Goal: Transaction & Acquisition: Obtain resource

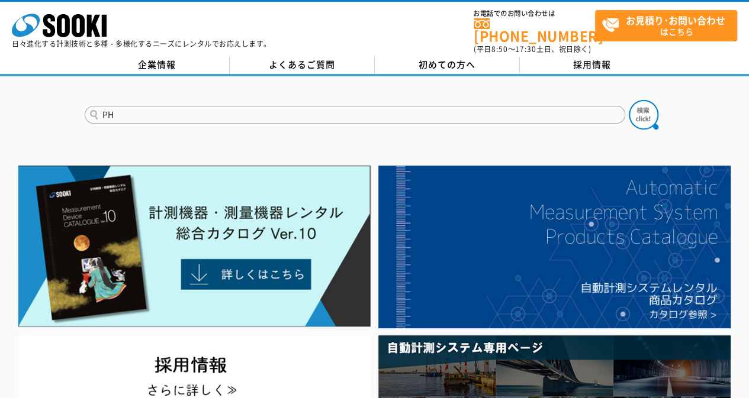
type input "PH"
click at [628, 100] on button at bounding box center [643, 115] width 30 height 30
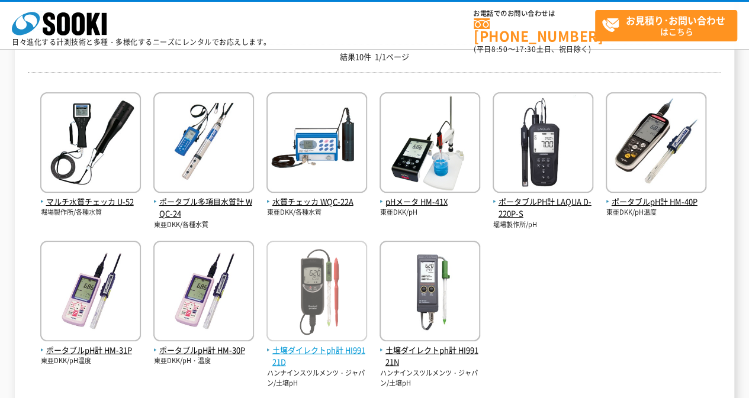
scroll to position [237, 0]
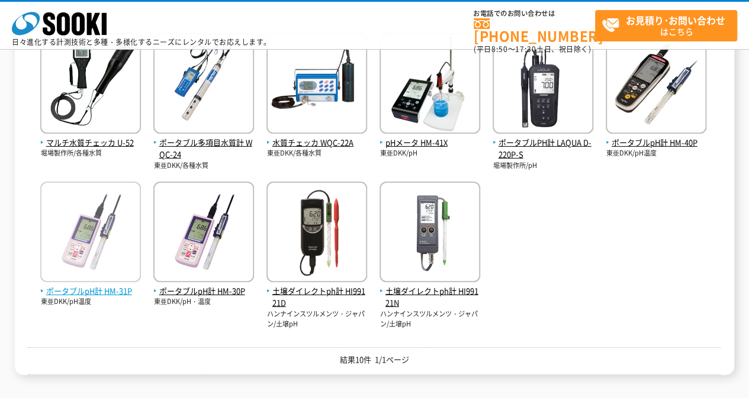
click at [116, 288] on span "ポータブルpH計 HM-31P" at bounding box center [90, 291] width 101 height 12
